Goal: Information Seeking & Learning: Learn about a topic

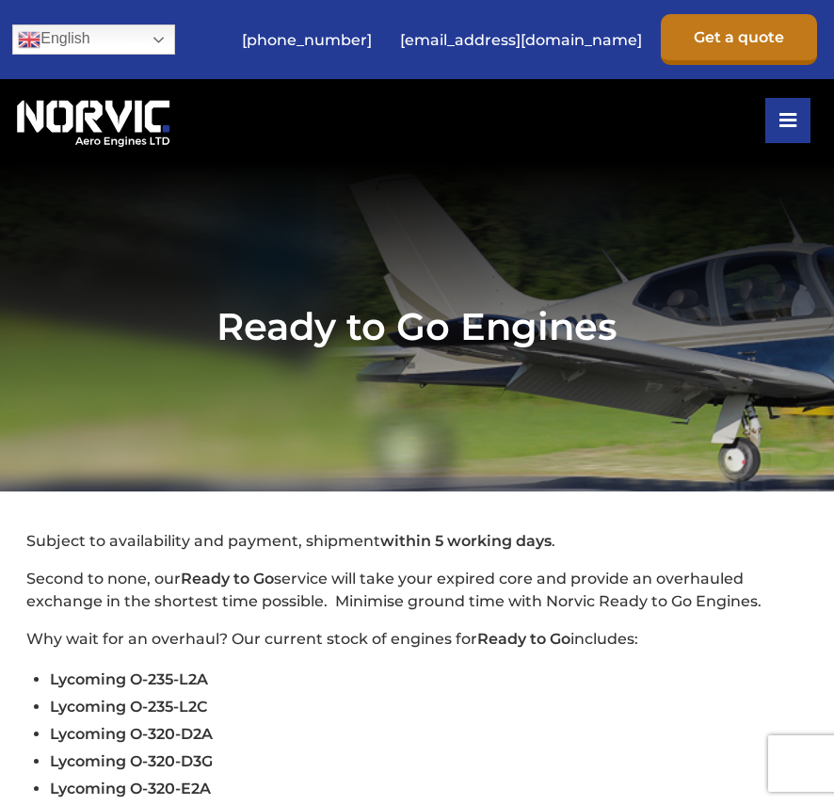
click at [713, 38] on link "Get a quote" at bounding box center [739, 39] width 156 height 51
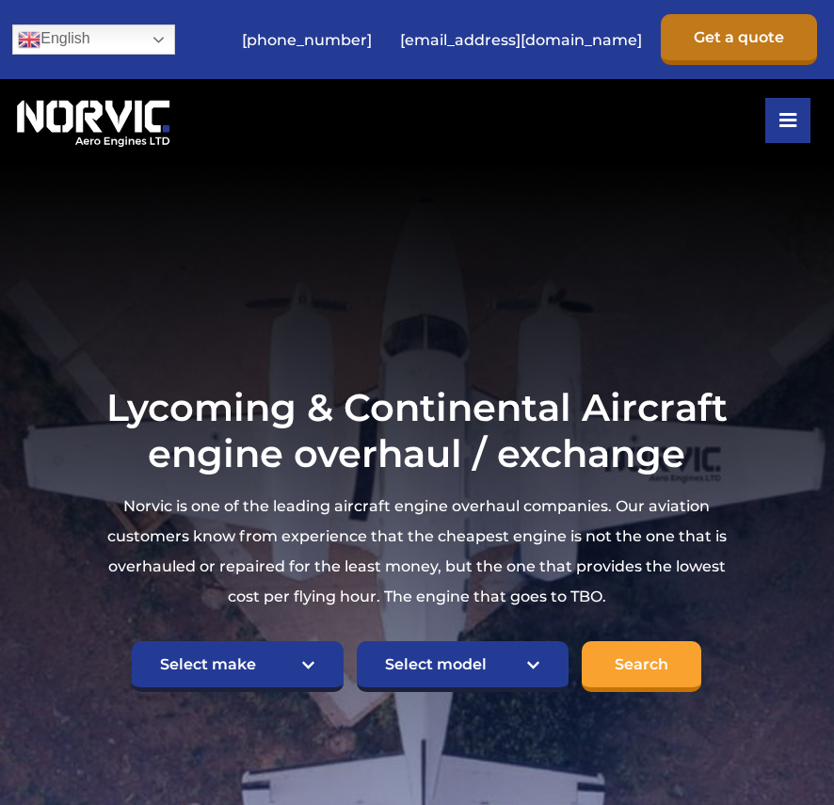
click at [718, 33] on link "Get a quote" at bounding box center [739, 39] width 156 height 51
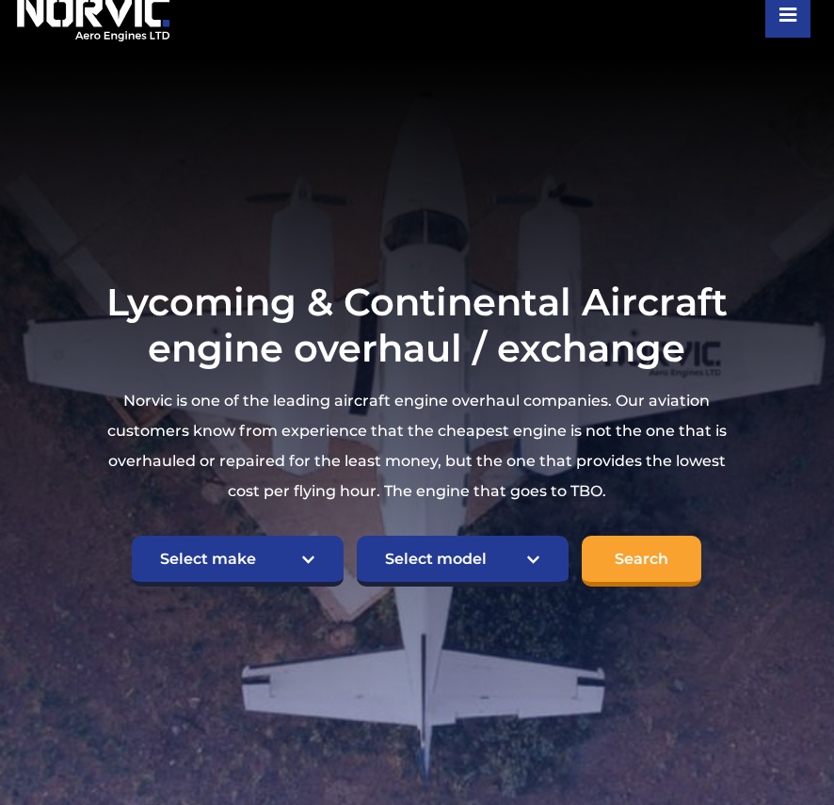
scroll to position [105, 0]
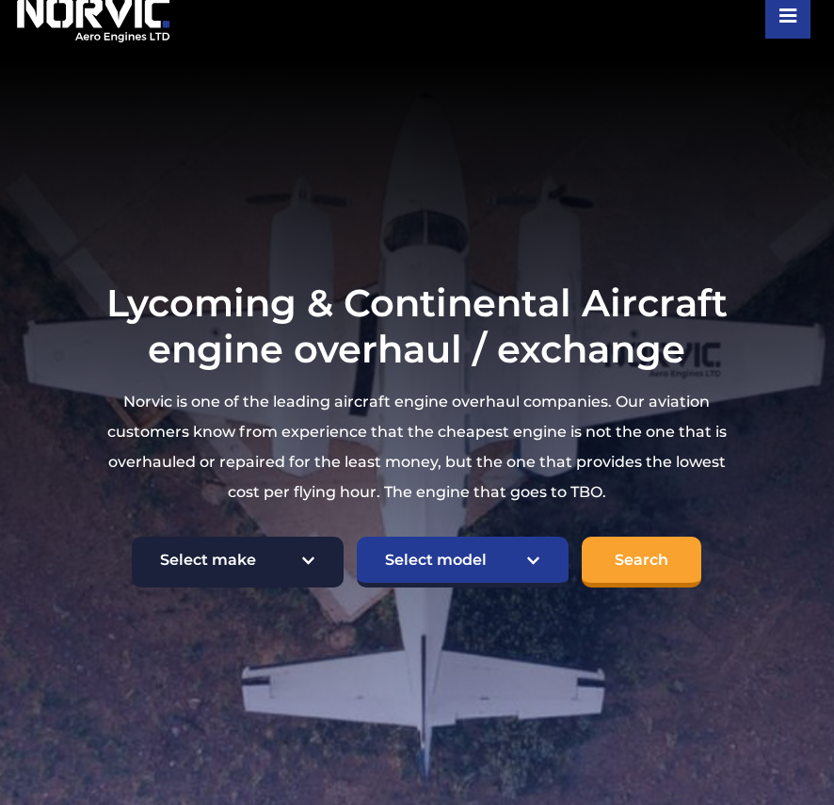
click at [272, 549] on select "Select make TCM Continental Lycoming" at bounding box center [238, 562] width 212 height 51
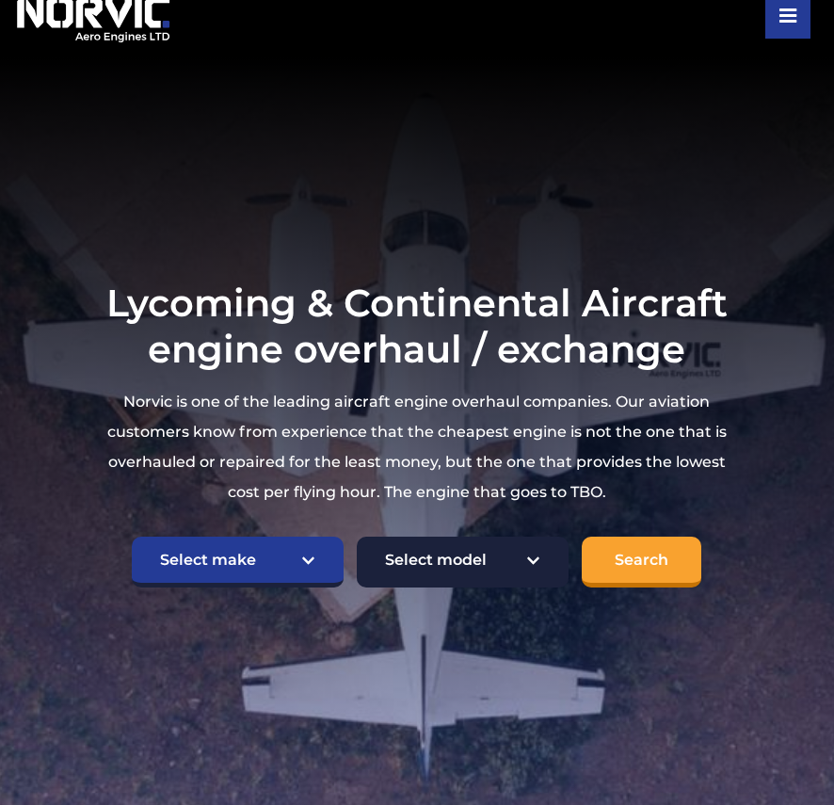
click at [452, 562] on select "Select model American Champion 7KCAB Bellanca Citabria IO-320-E2A Beech 23 Musk…" at bounding box center [463, 562] width 212 height 51
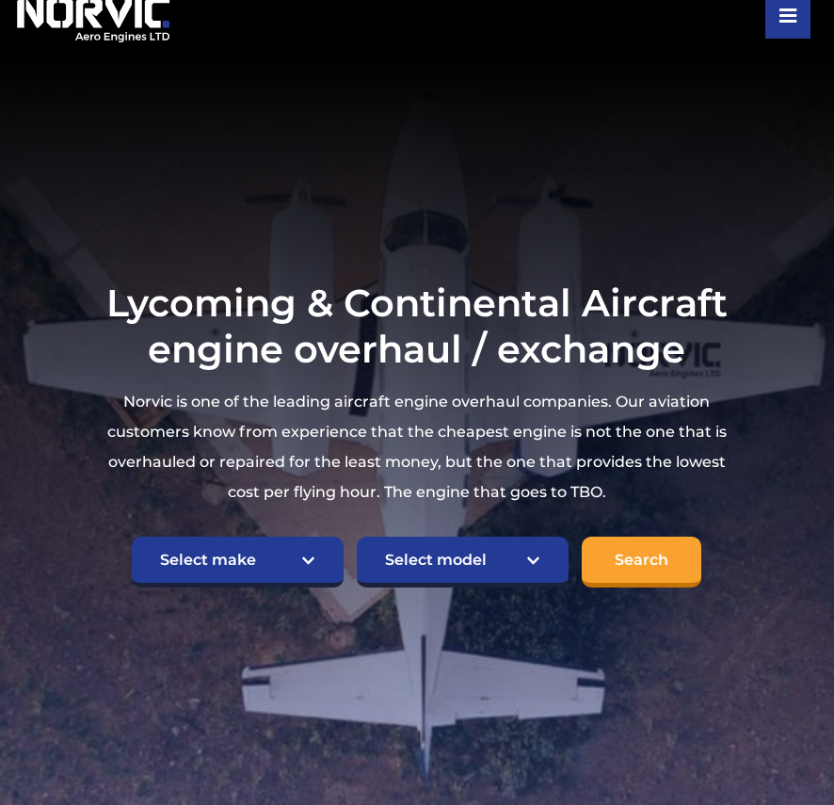
scroll to position [10, 0]
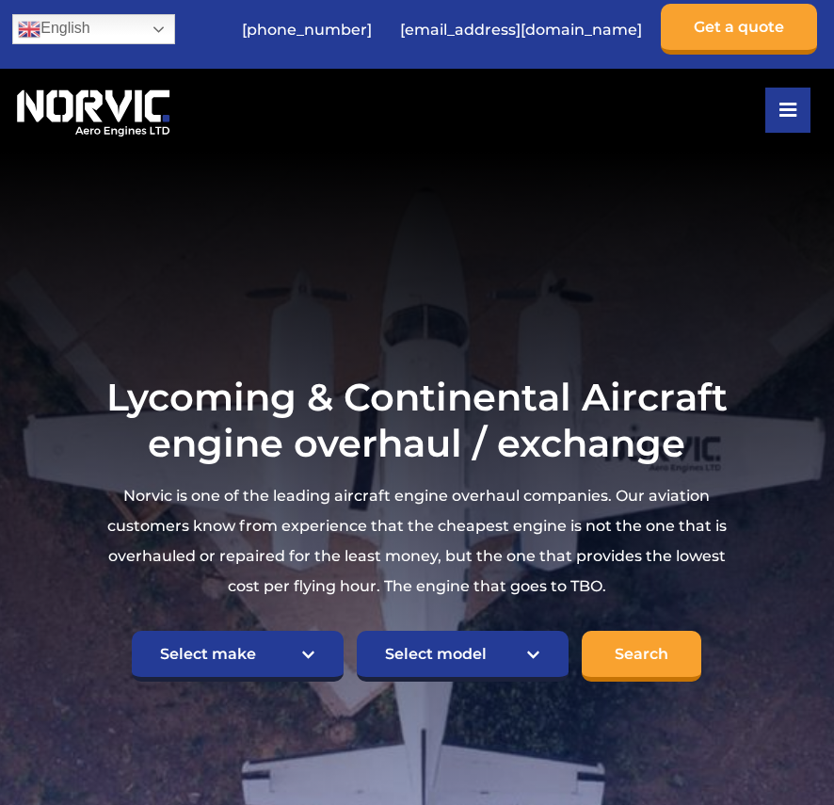
click at [775, 92] on button at bounding box center [788, 110] width 45 height 45
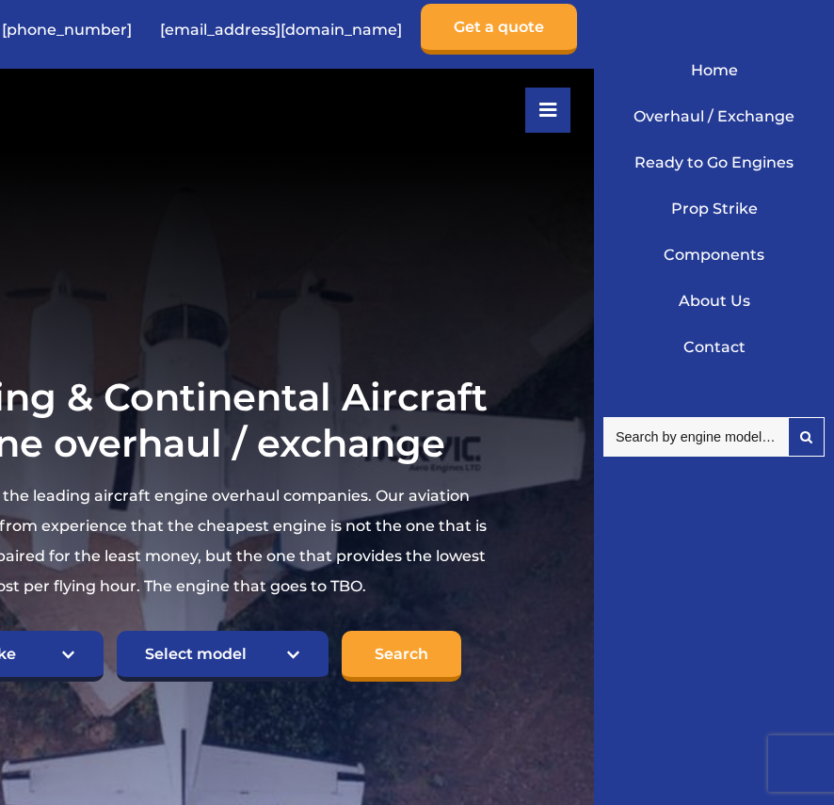
click at [718, 165] on link "Ready to Go Engines" at bounding box center [714, 162] width 212 height 46
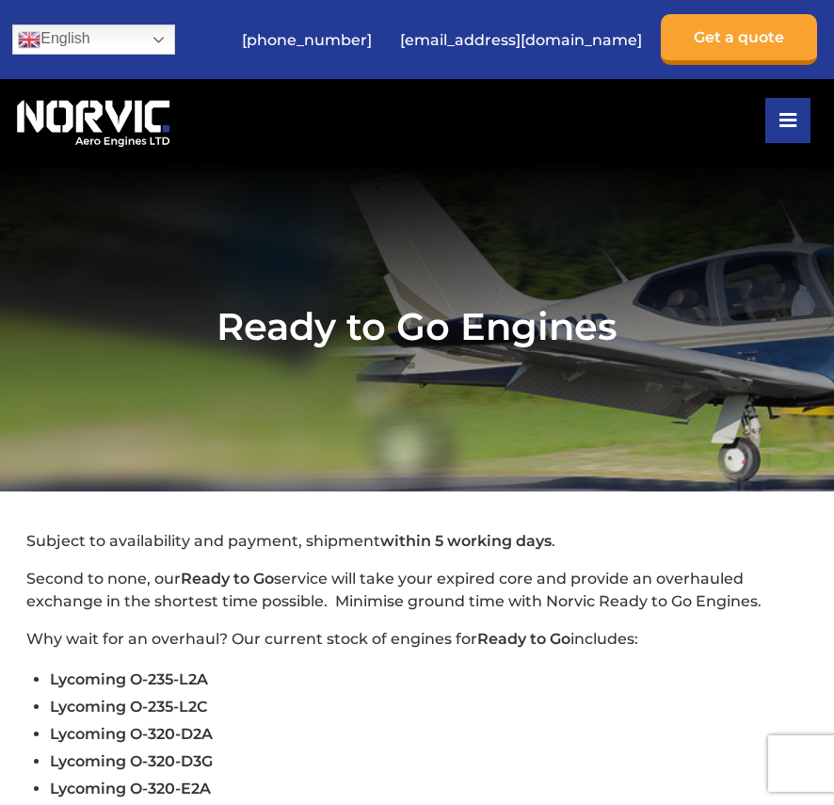
click at [778, 121] on button at bounding box center [788, 120] width 45 height 45
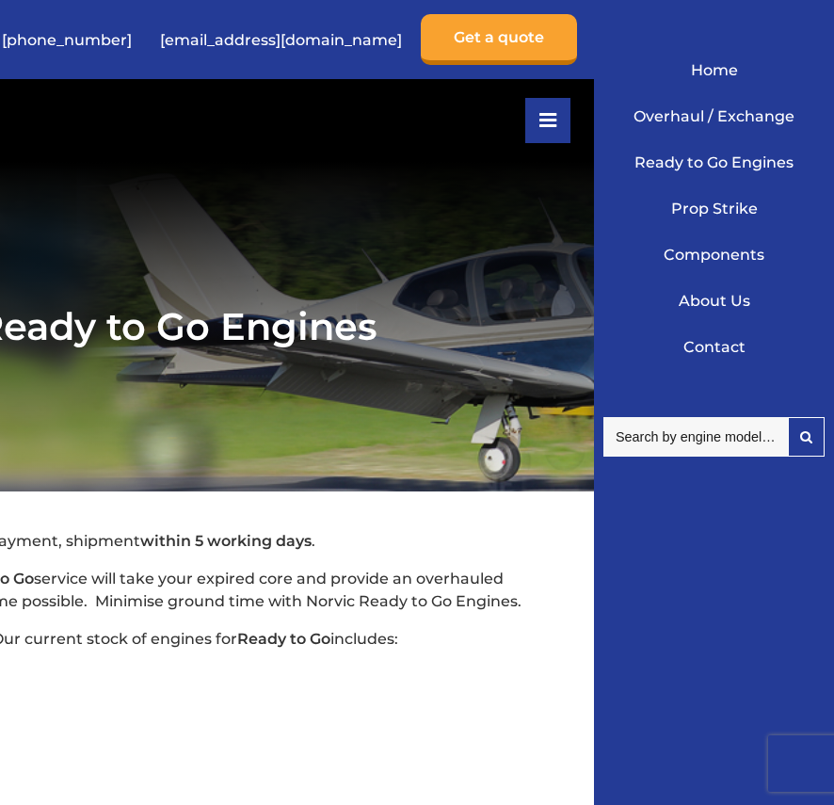
click at [748, 115] on link "Overhaul / Exchange" at bounding box center [714, 116] width 212 height 46
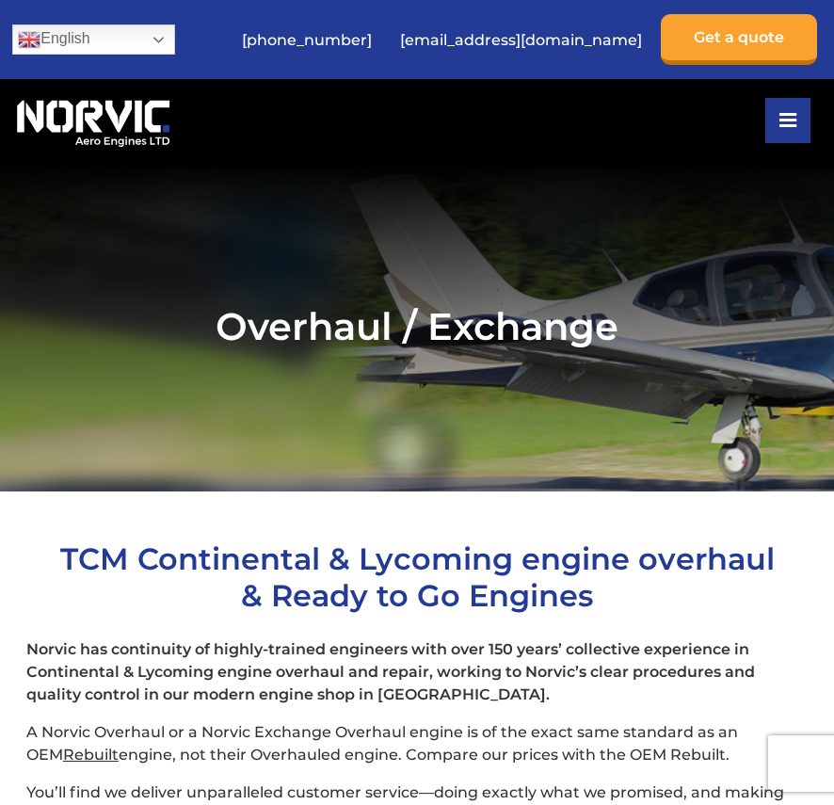
click at [760, 141] on div "Home Overhaul / Exchange Ready to Go Engines Prop Strike Components About Us Co…" at bounding box center [416, 120] width 809 height 83
click at [785, 121] on icon at bounding box center [788, 120] width 17 height 15
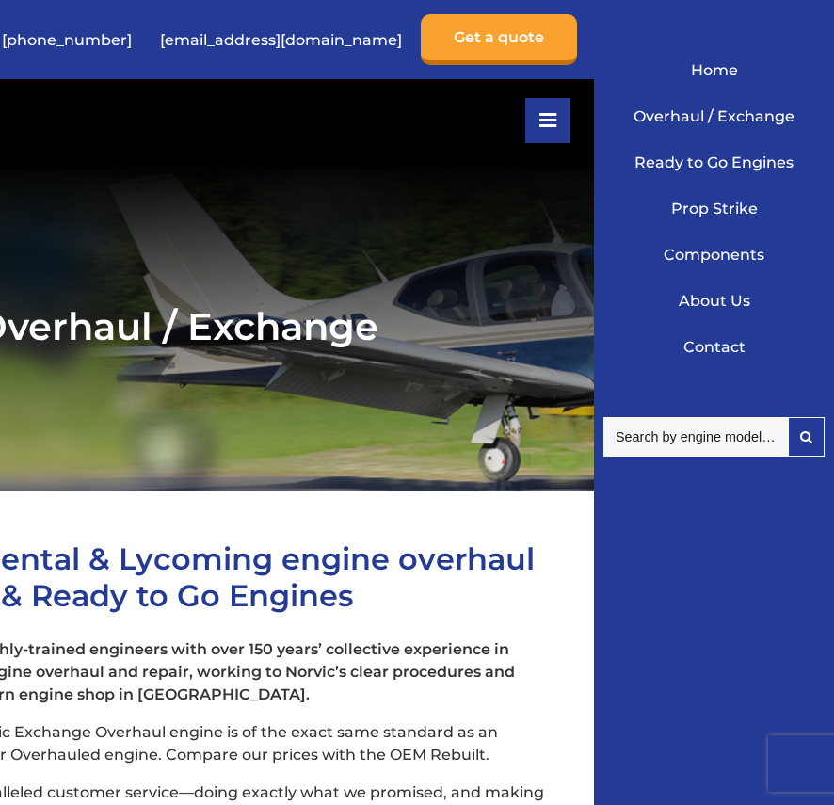
click at [725, 201] on link "Prop Strike" at bounding box center [714, 209] width 212 height 46
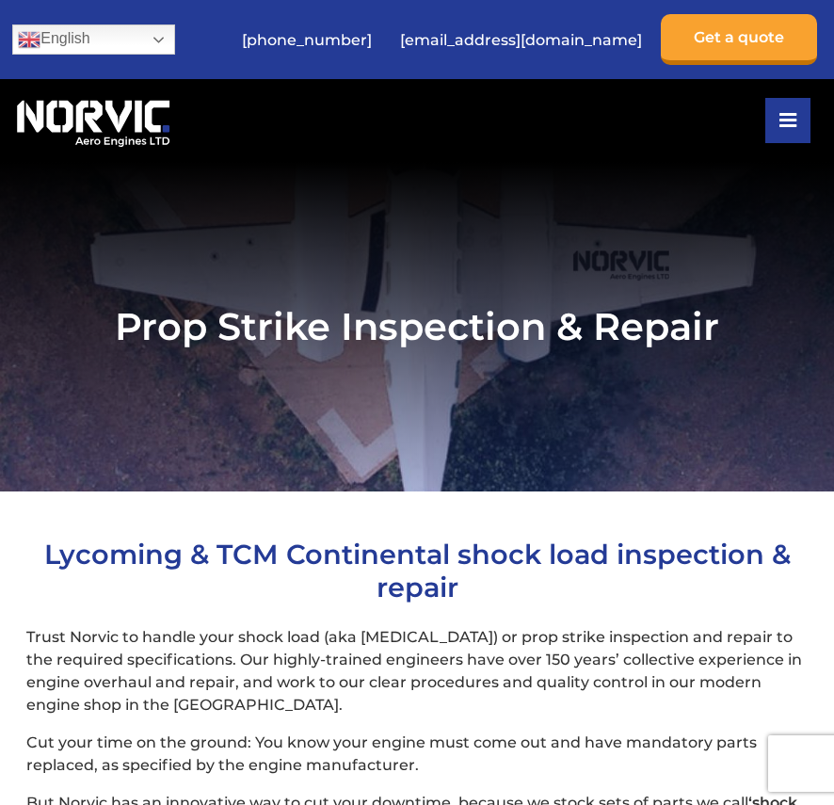
click at [789, 99] on button at bounding box center [788, 120] width 45 height 45
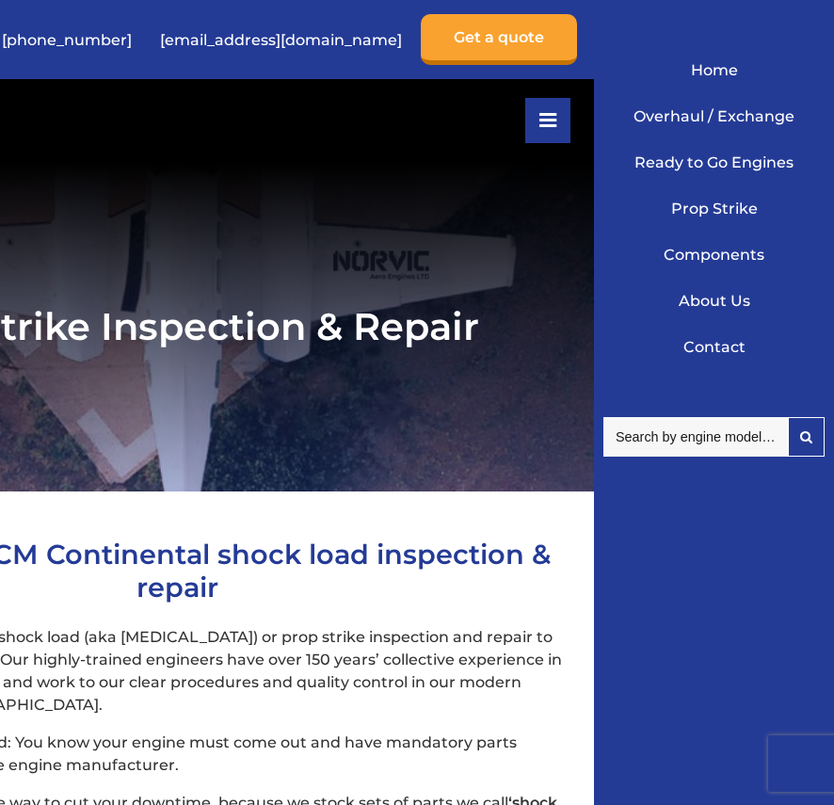
click at [717, 257] on link "Components" at bounding box center [714, 255] width 212 height 46
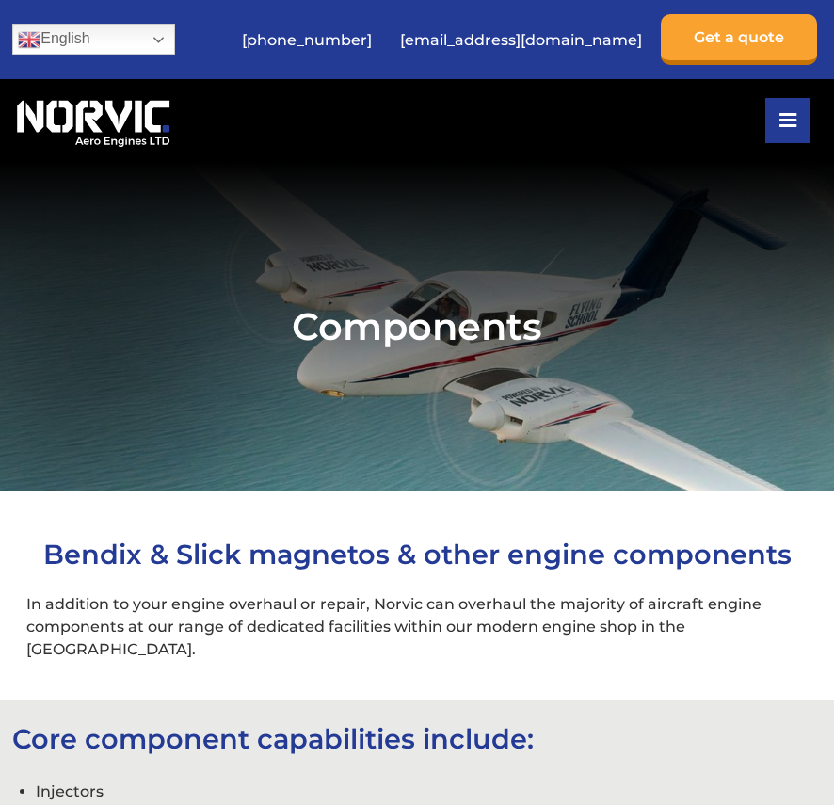
click at [783, 119] on icon at bounding box center [788, 120] width 17 height 15
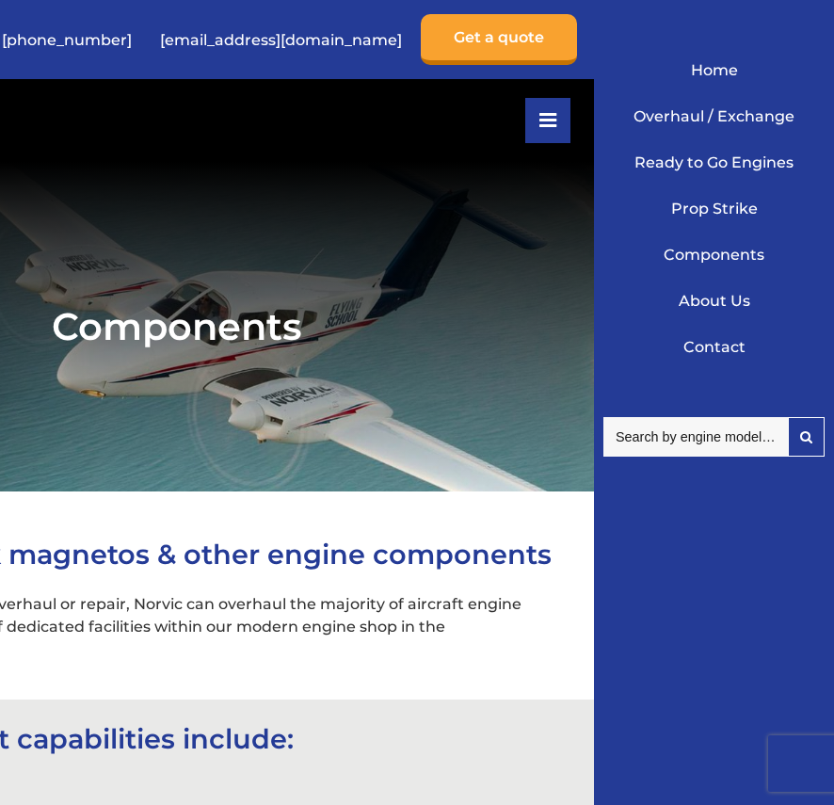
click at [720, 346] on link "Contact" at bounding box center [714, 347] width 212 height 46
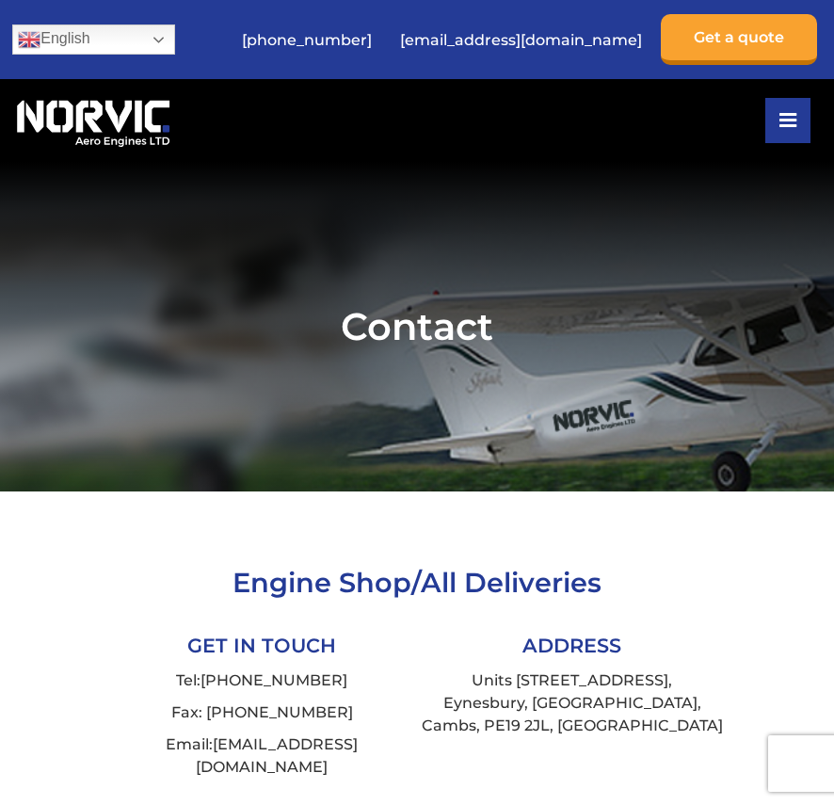
click at [772, 131] on button at bounding box center [788, 120] width 45 height 45
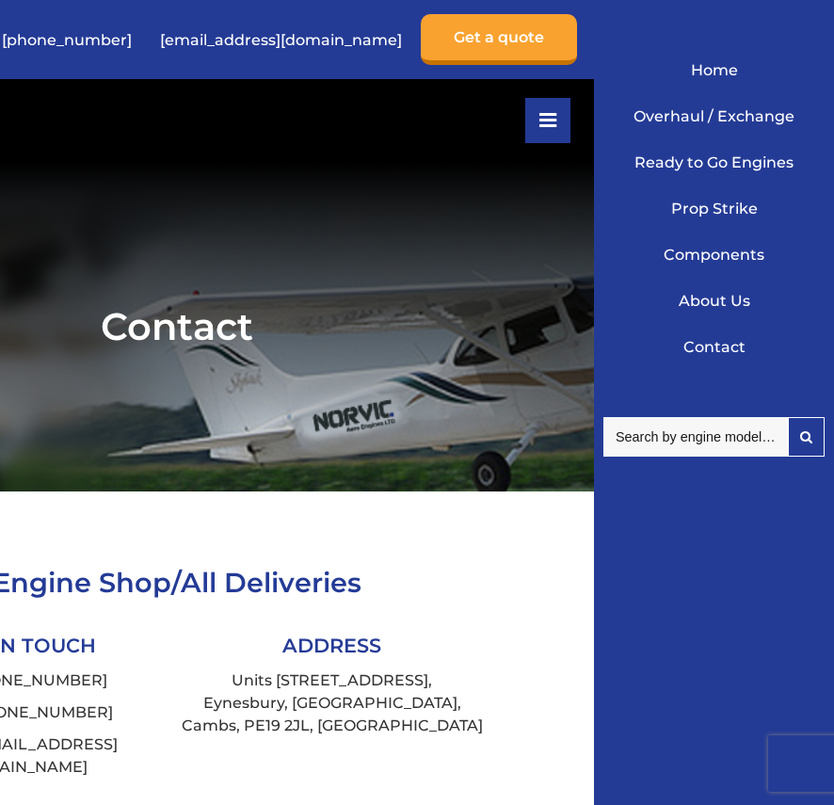
click at [715, 295] on link "About Us" at bounding box center [714, 301] width 212 height 46
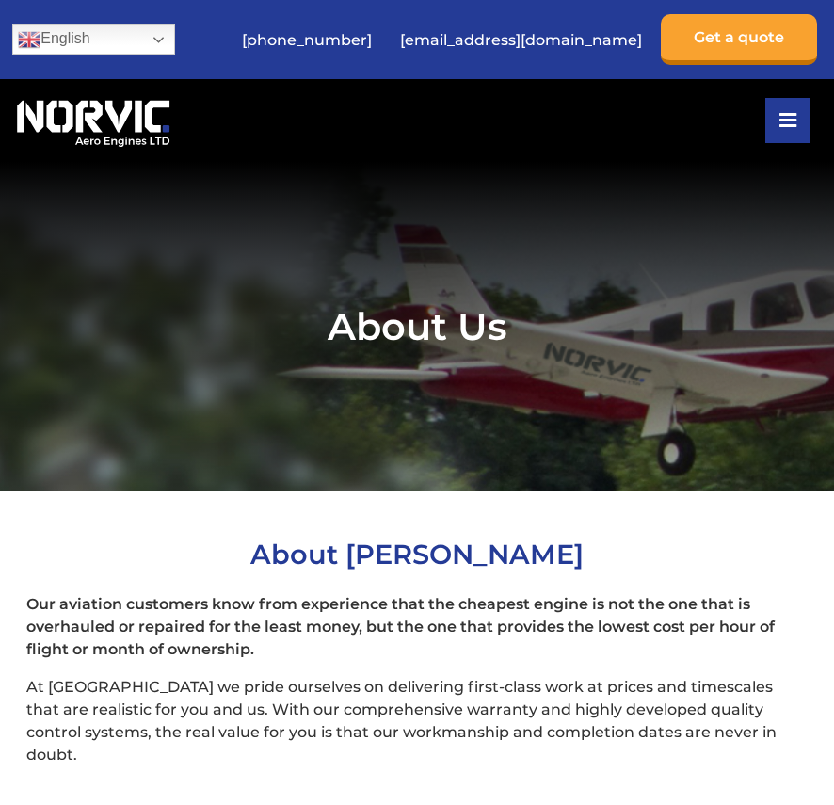
click at [780, 118] on icon at bounding box center [788, 120] width 17 height 15
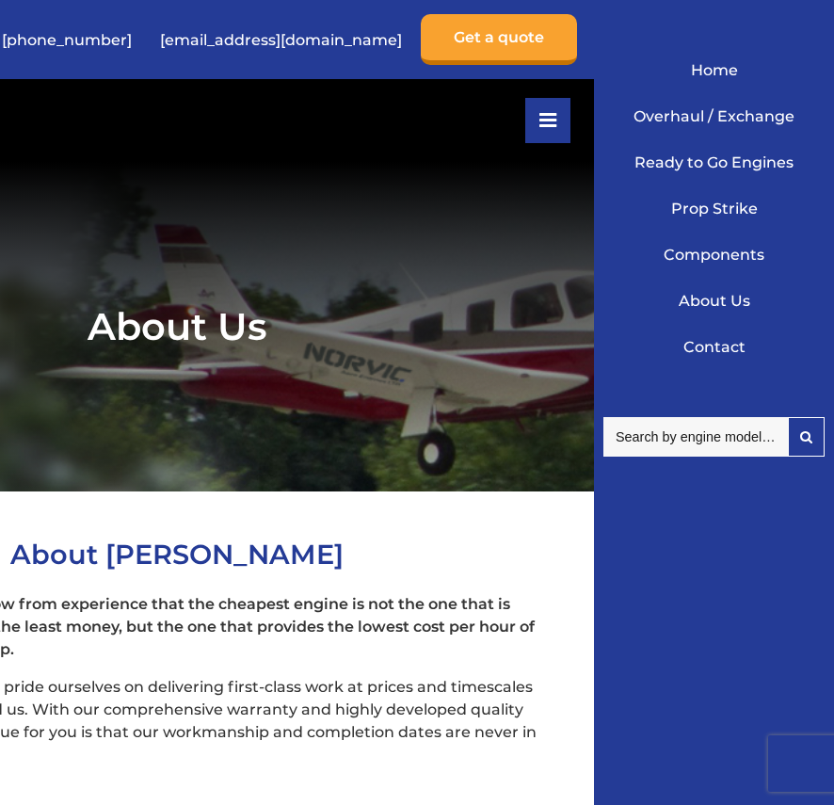
click at [695, 112] on link "Overhaul / Exchange" at bounding box center [714, 116] width 212 height 46
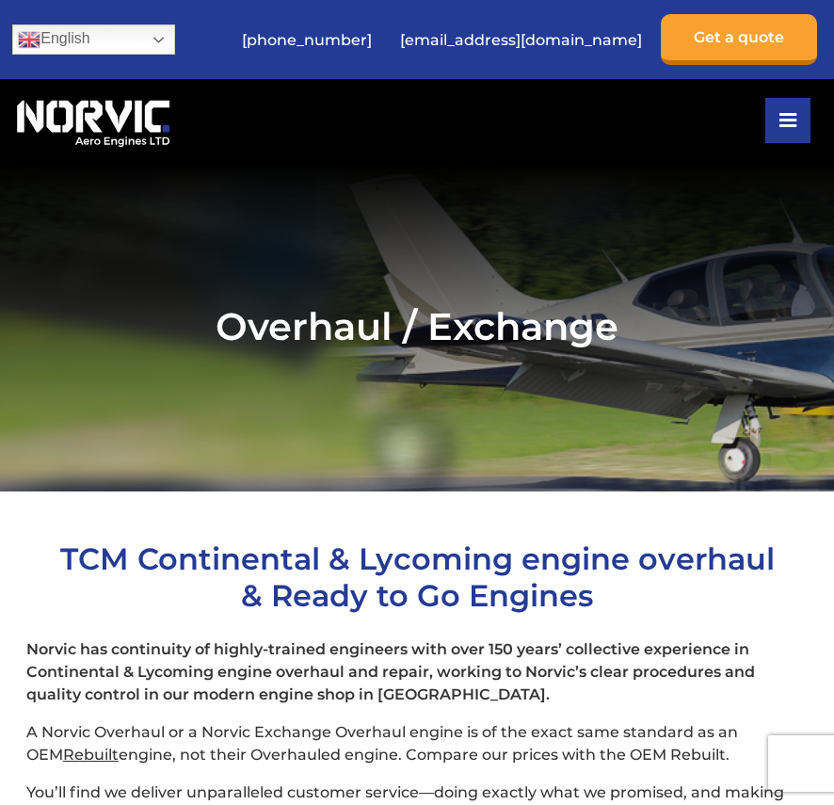
click at [784, 127] on icon at bounding box center [788, 120] width 17 height 15
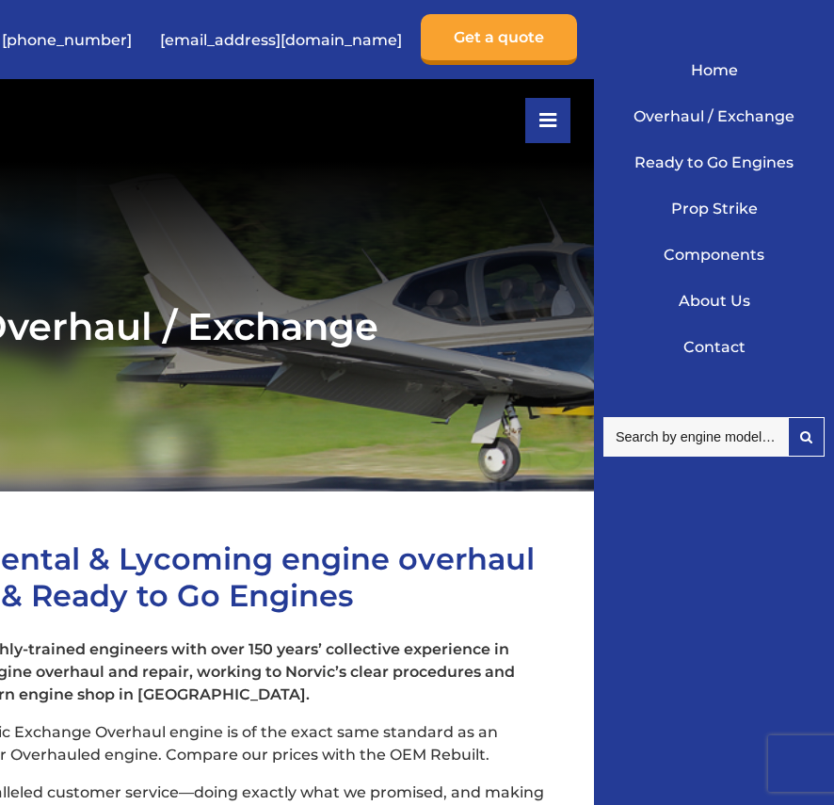
click at [724, 169] on link "Ready to Go Engines" at bounding box center [714, 162] width 212 height 46
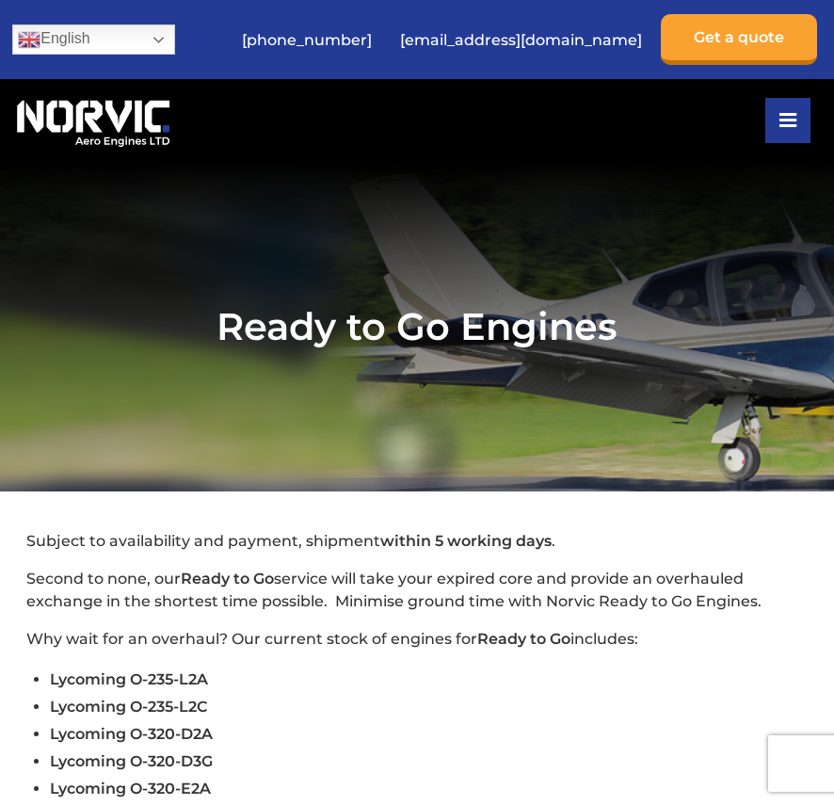
click at [780, 121] on icon at bounding box center [788, 120] width 17 height 15
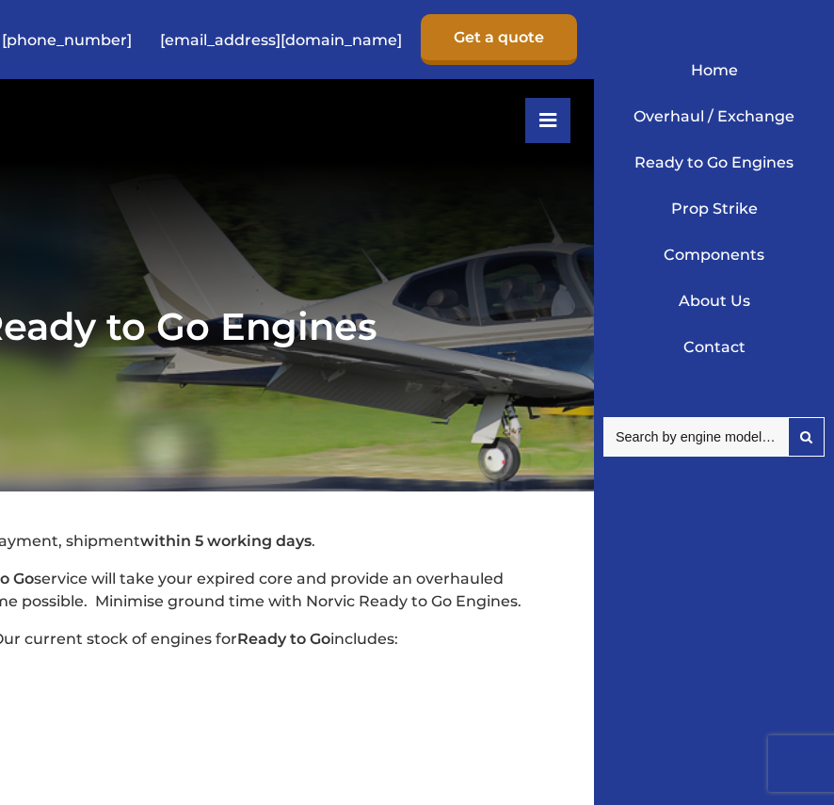
click at [499, 39] on link "Get a quote" at bounding box center [499, 39] width 156 height 51
